Goal: Information Seeking & Learning: Learn about a topic

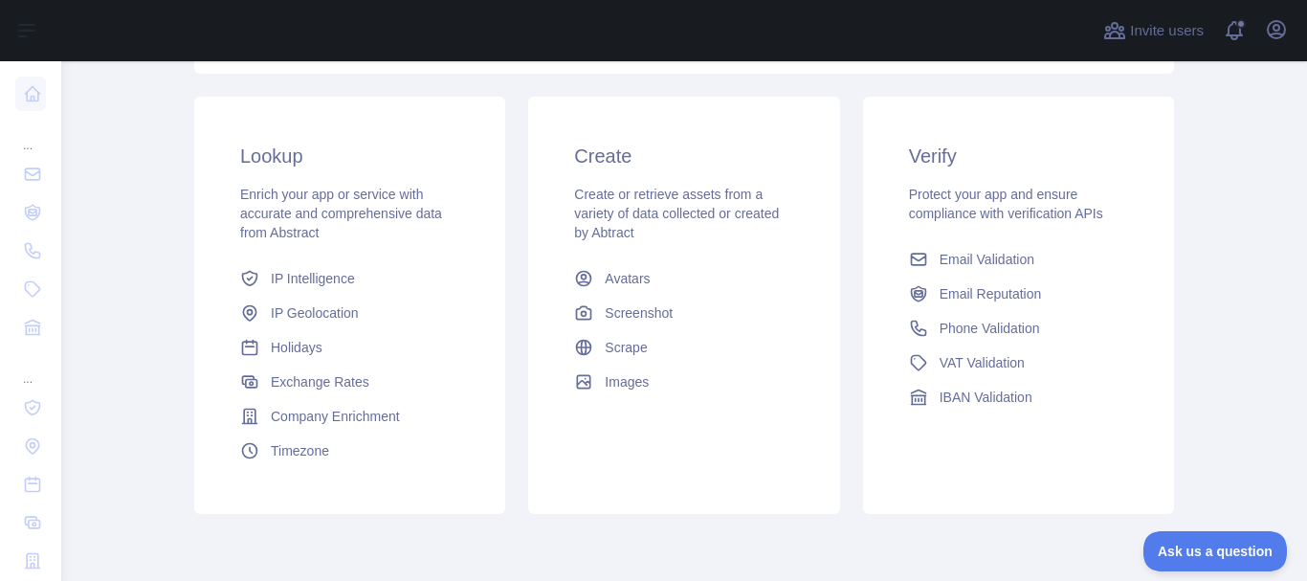
scroll to position [460, 0]
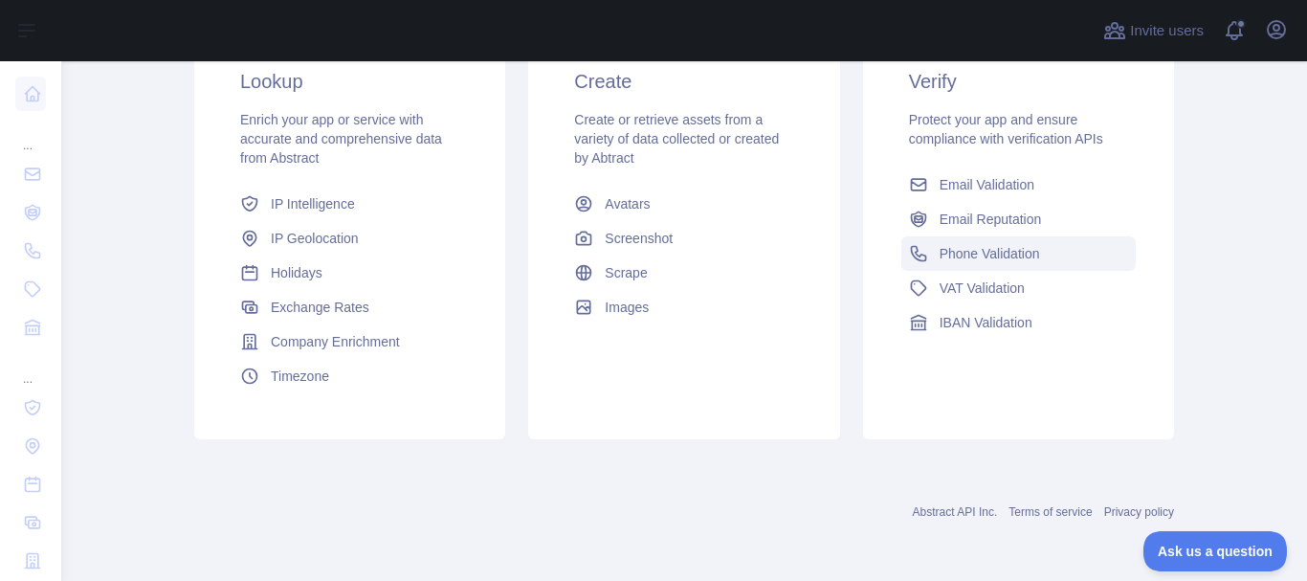
click at [1002, 250] on span "Phone Validation" at bounding box center [989, 253] width 100 height 19
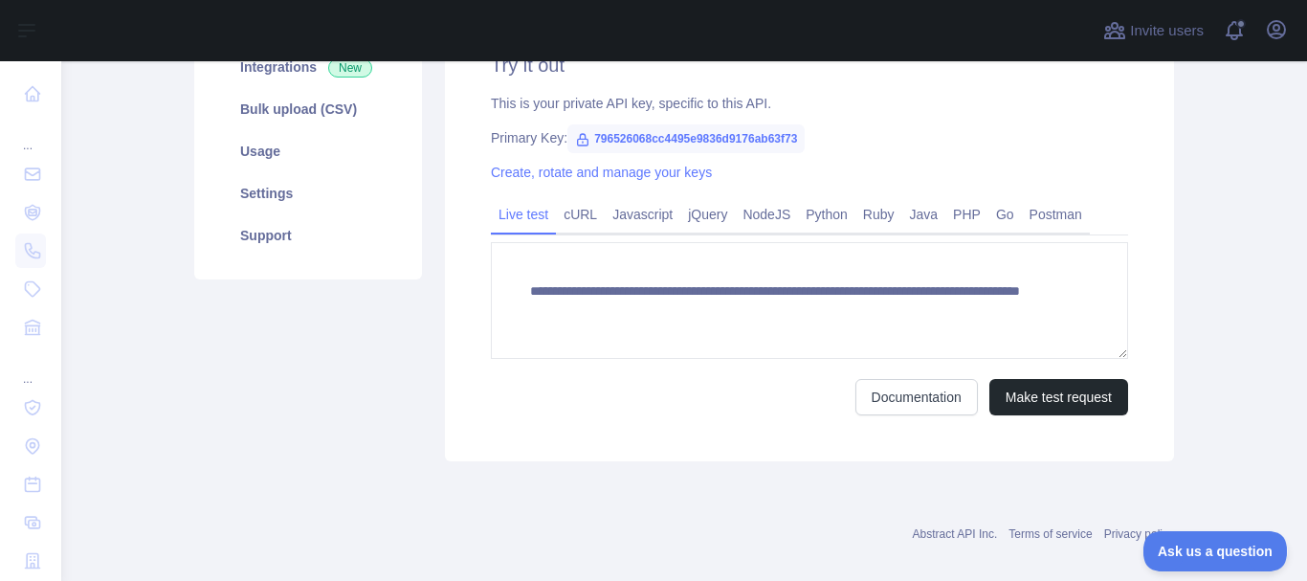
scroll to position [416, 0]
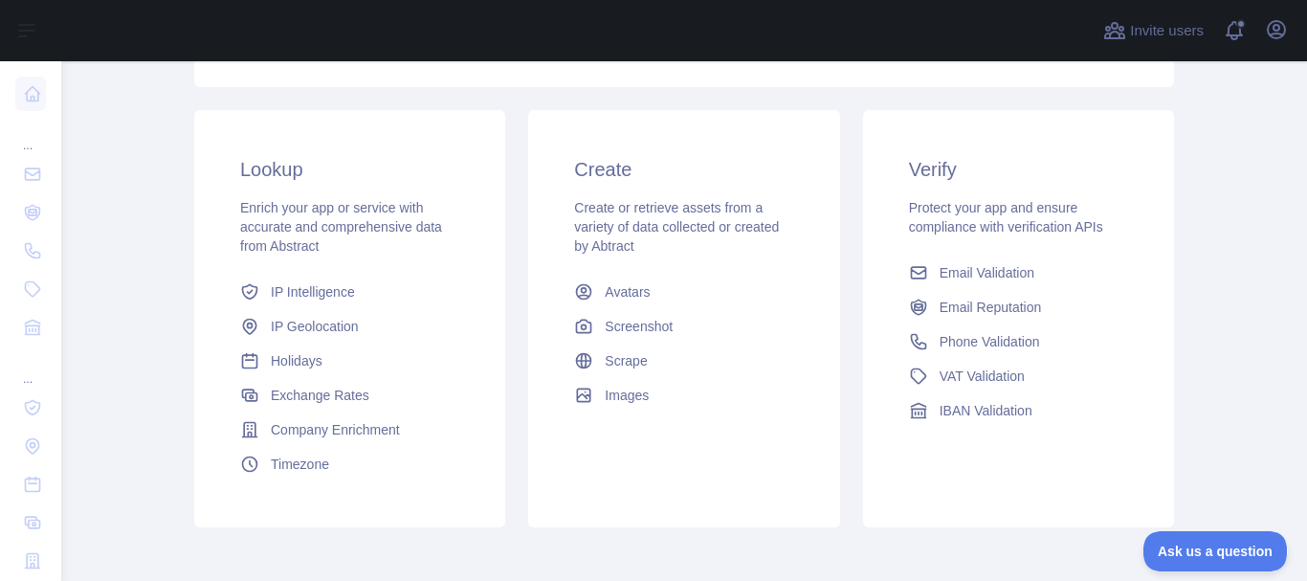
scroll to position [416, 0]
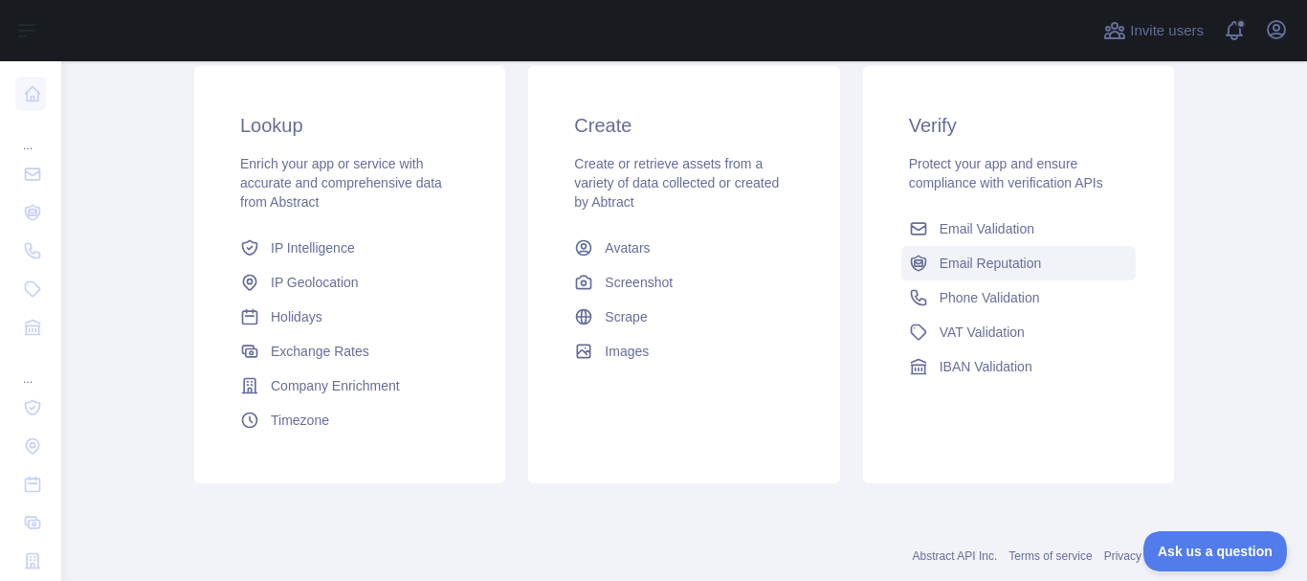
click at [973, 263] on span "Email Reputation" at bounding box center [990, 262] width 102 height 19
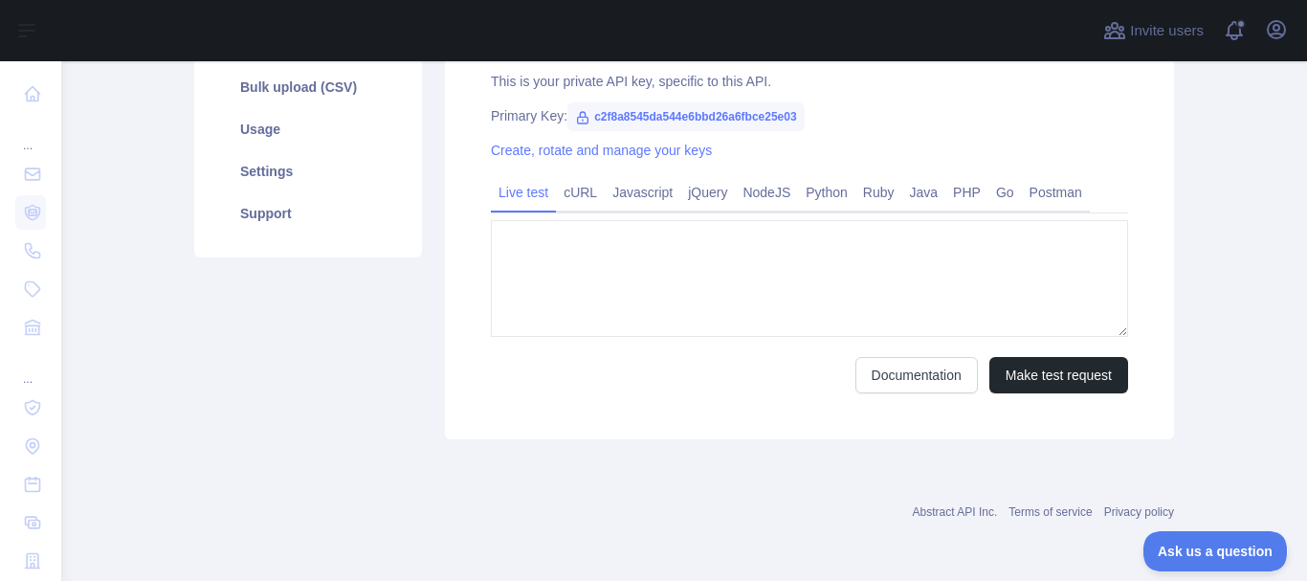
type textarea "**********"
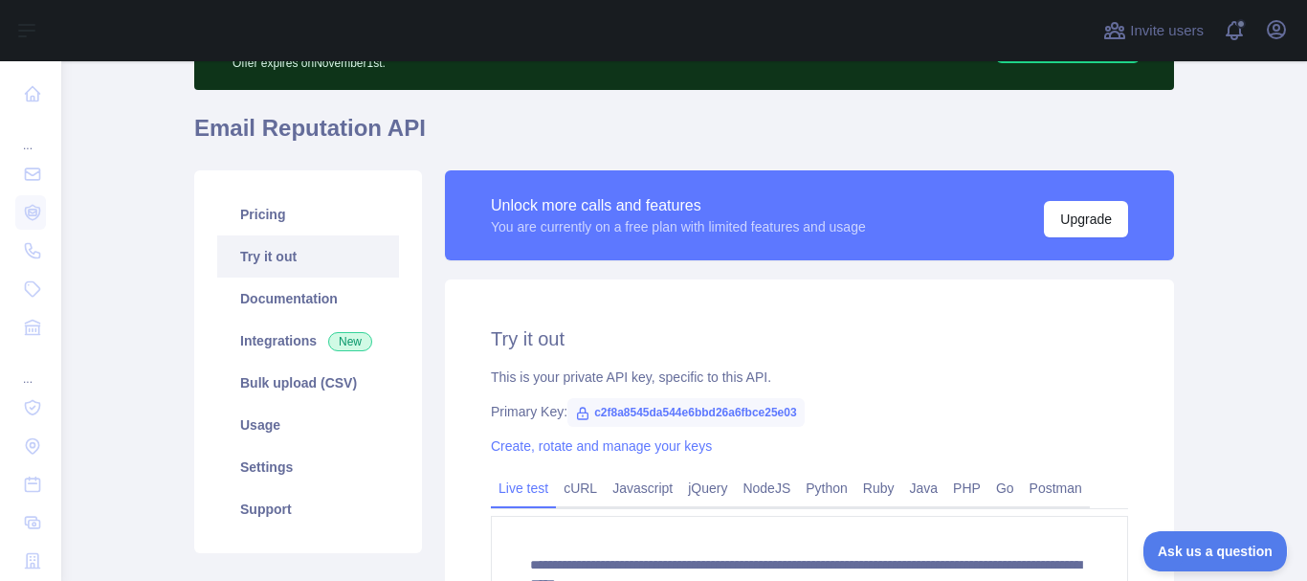
scroll to position [416, 0]
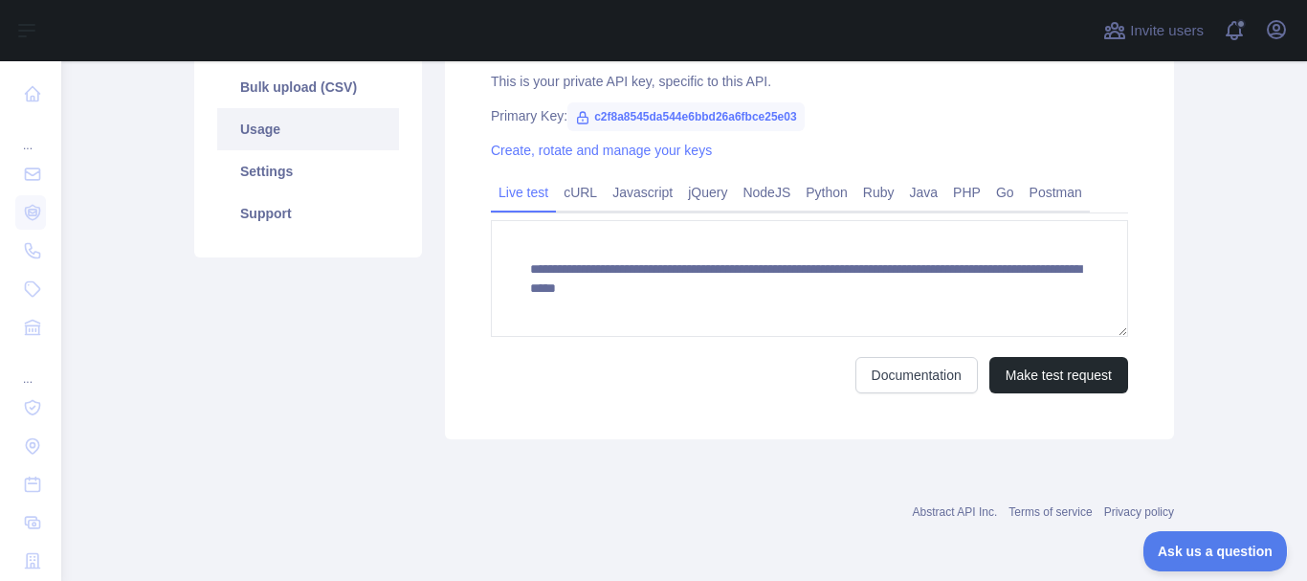
click at [298, 131] on link "Usage" at bounding box center [308, 129] width 182 height 42
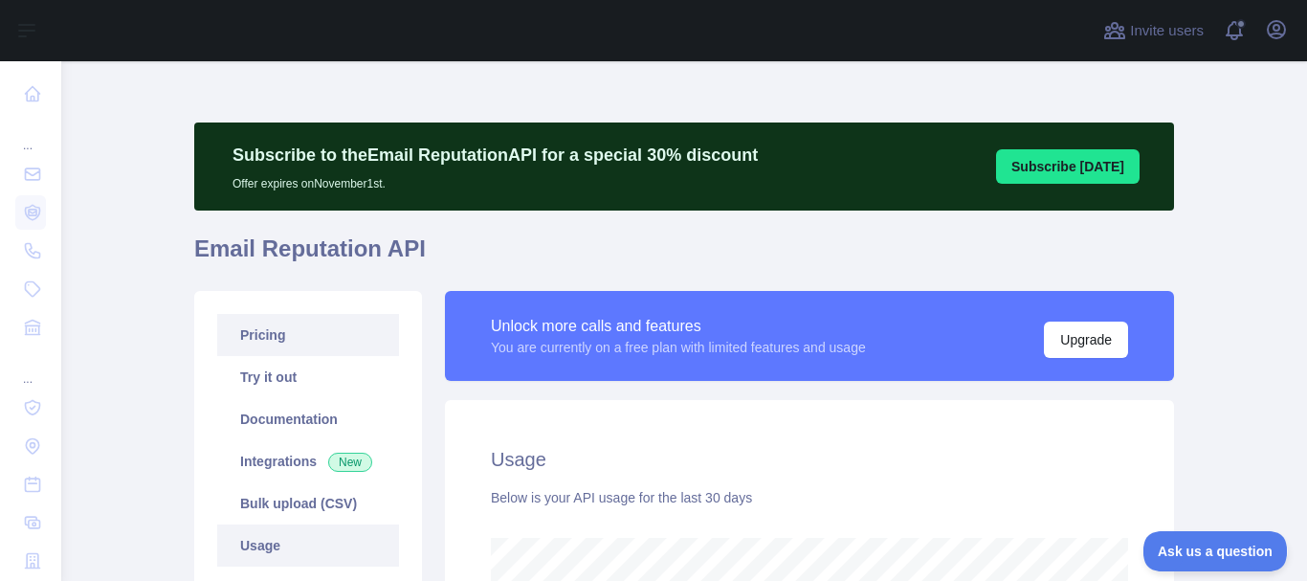
click at [264, 324] on link "Pricing" at bounding box center [308, 335] width 182 height 42
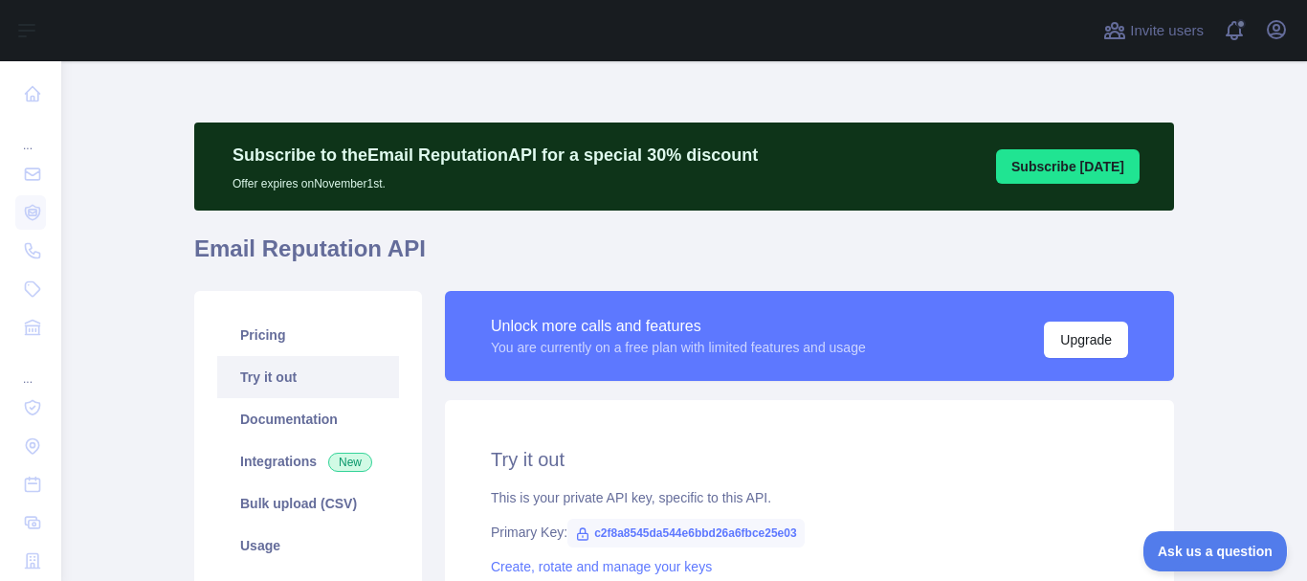
type textarea "**********"
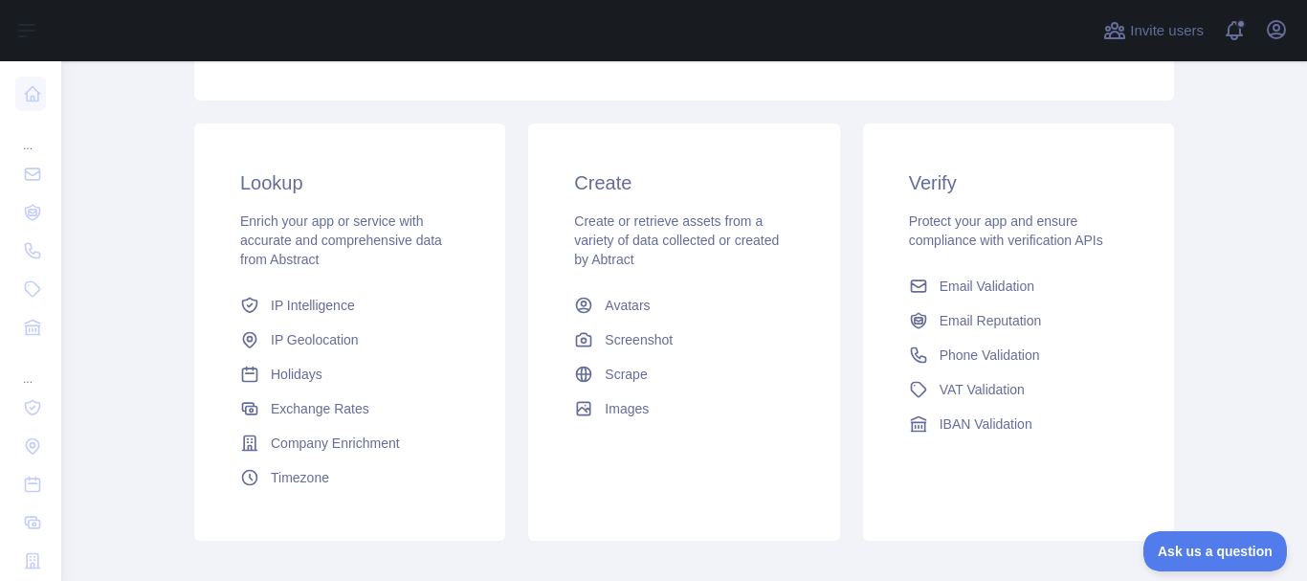
scroll to position [460, 0]
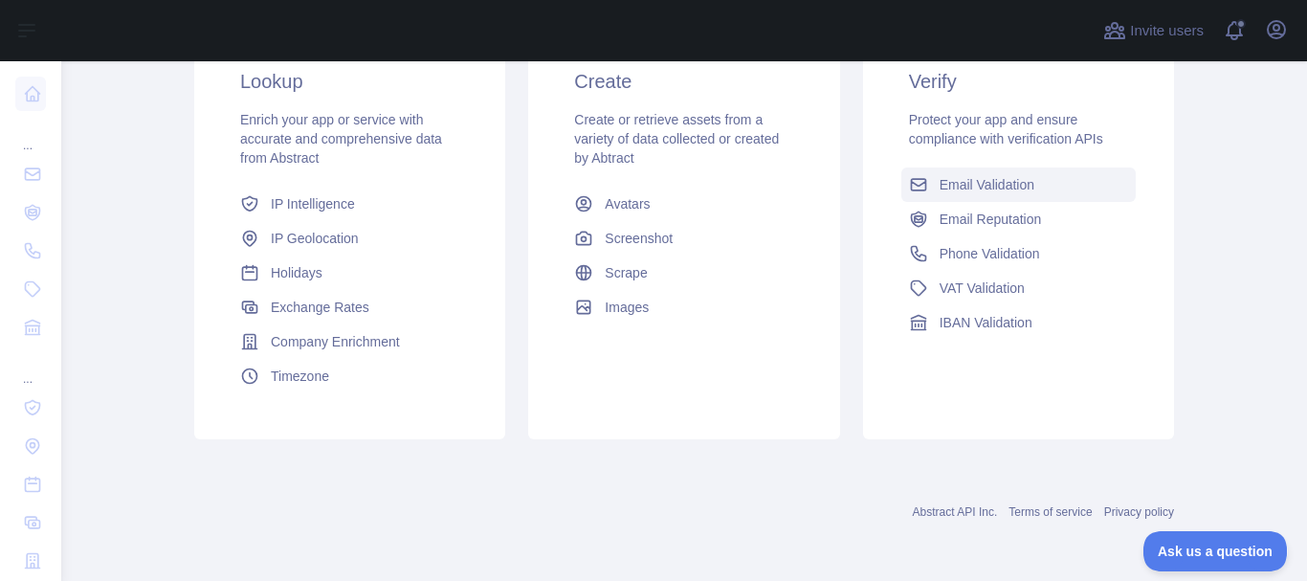
click at [949, 179] on span "Email Validation" at bounding box center [986, 184] width 95 height 19
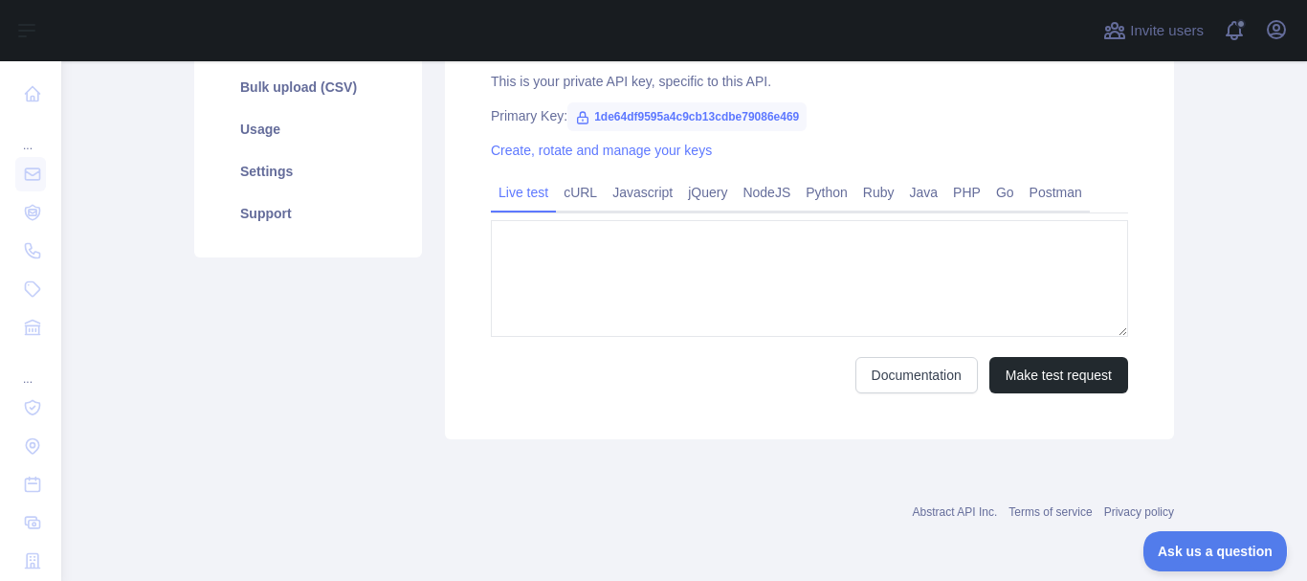
type textarea "**********"
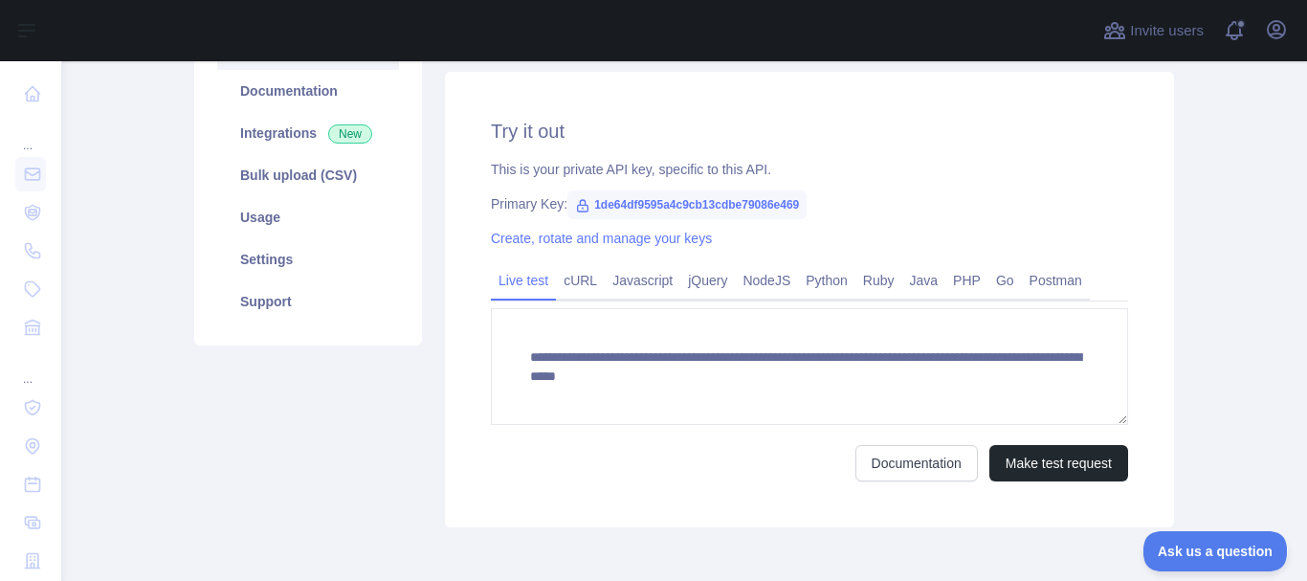
scroll to position [416, 0]
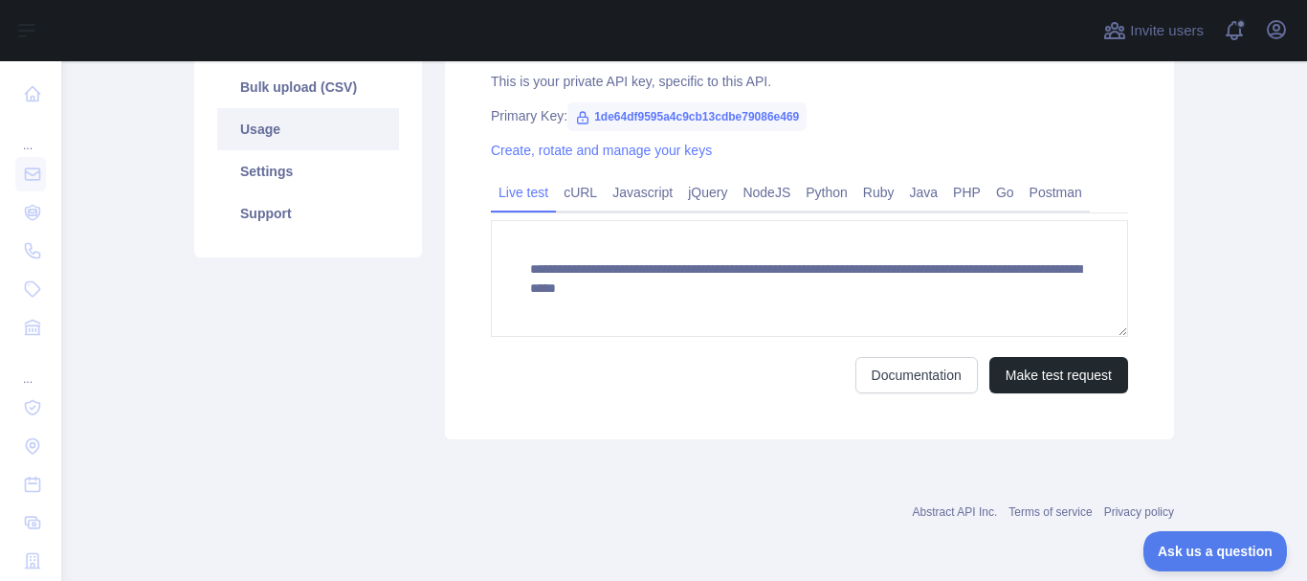
click at [272, 131] on link "Usage" at bounding box center [308, 129] width 182 height 42
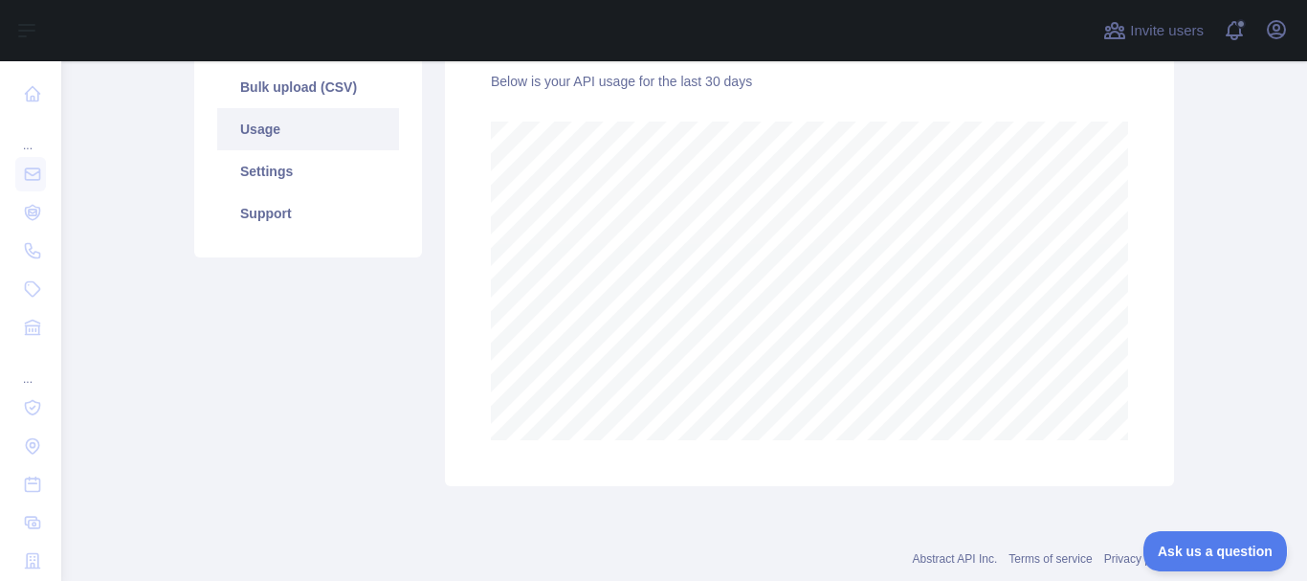
scroll to position [519, 1231]
